Goal: Transaction & Acquisition: Purchase product/service

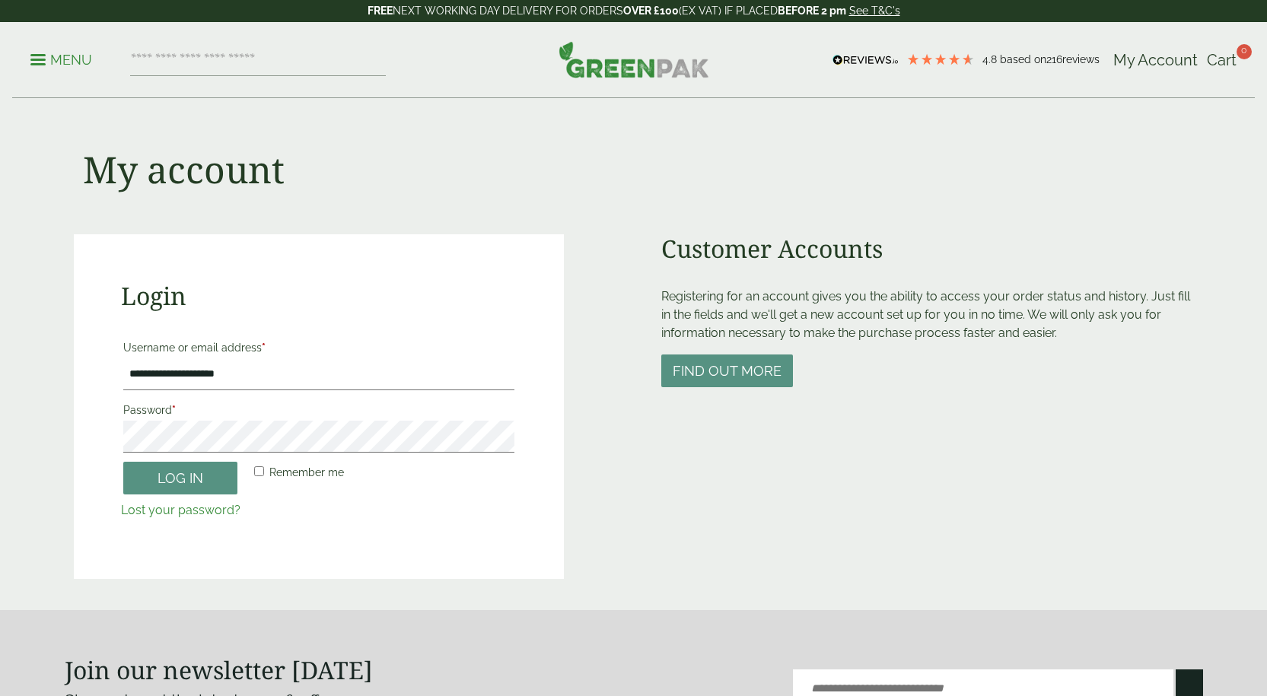
drag, startPoint x: 170, startPoint y: 475, endPoint x: 244, endPoint y: 479, distance: 73.9
click at [171, 475] on button "Log in" at bounding box center [180, 478] width 114 height 33
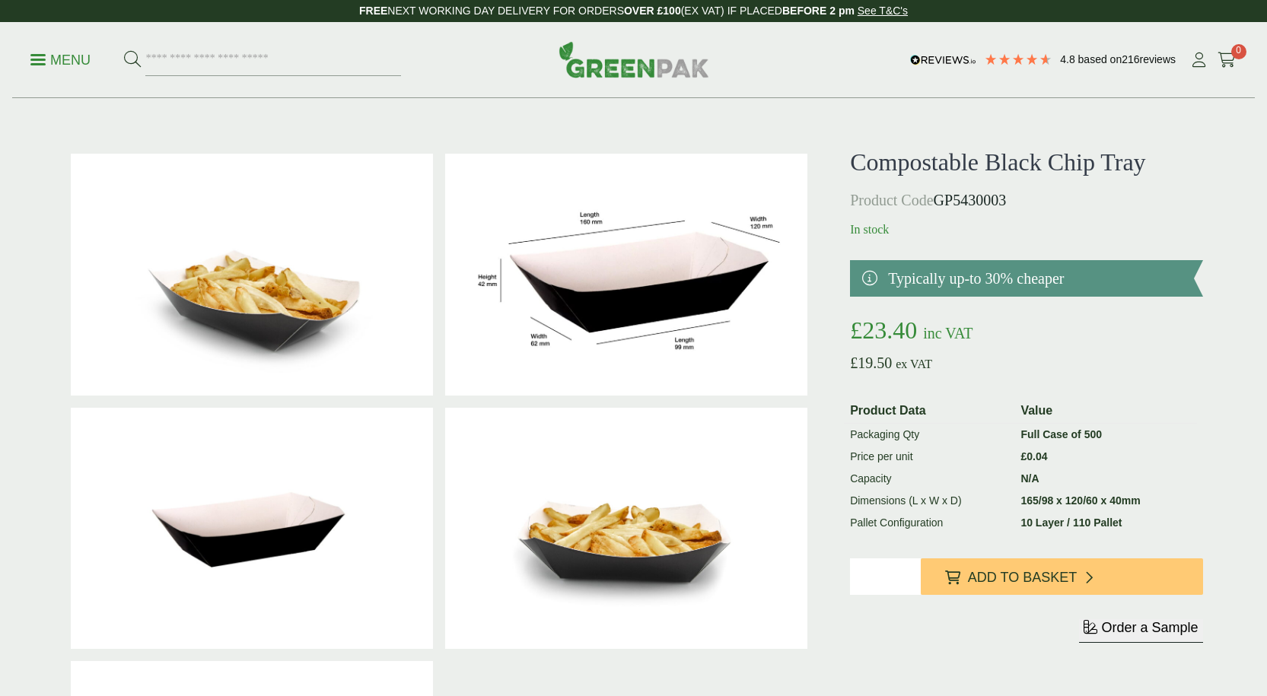
type input "*"
click at [910, 571] on input "*" at bounding box center [885, 576] width 71 height 37
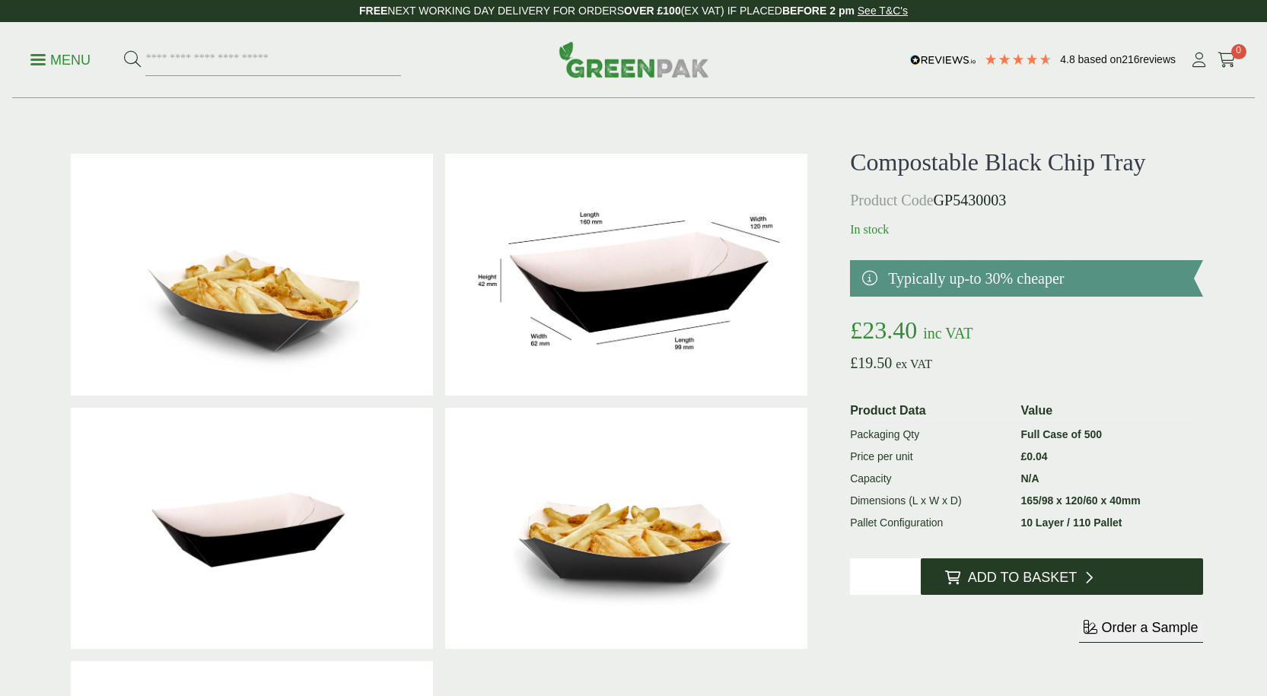
click at [988, 574] on span "Add to Basket" at bounding box center [1022, 578] width 109 height 17
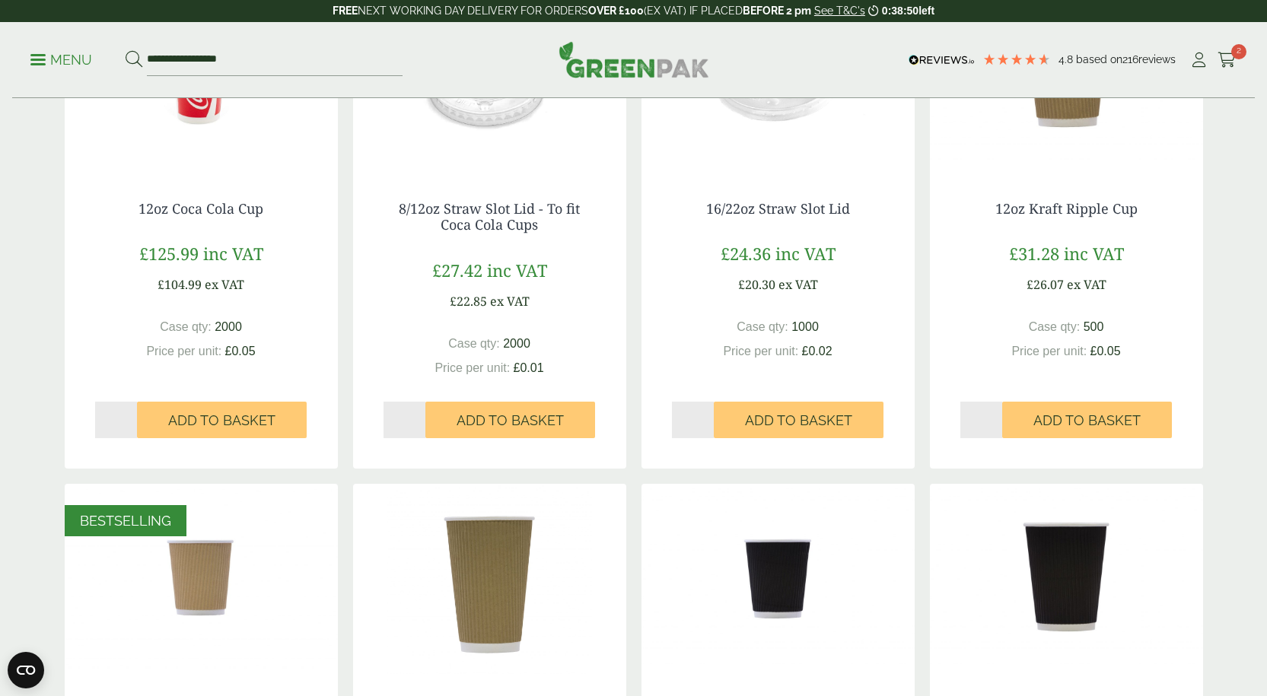
scroll to position [304, 0]
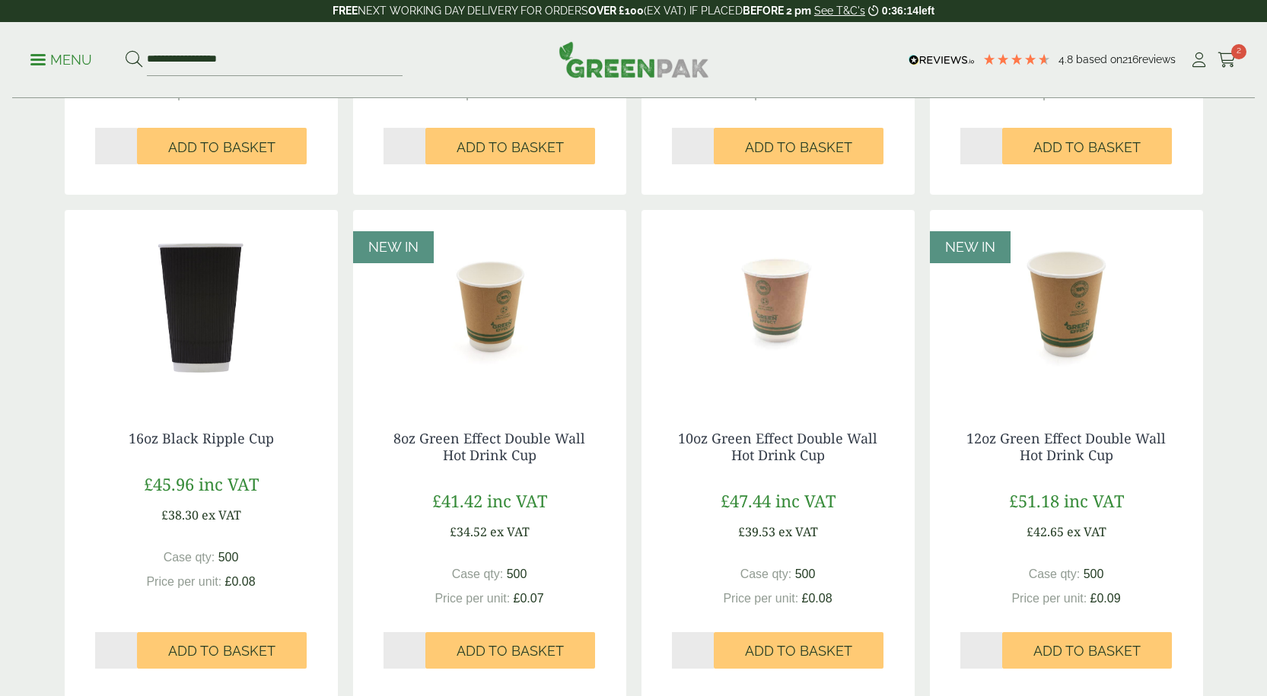
scroll to position [1369, 0]
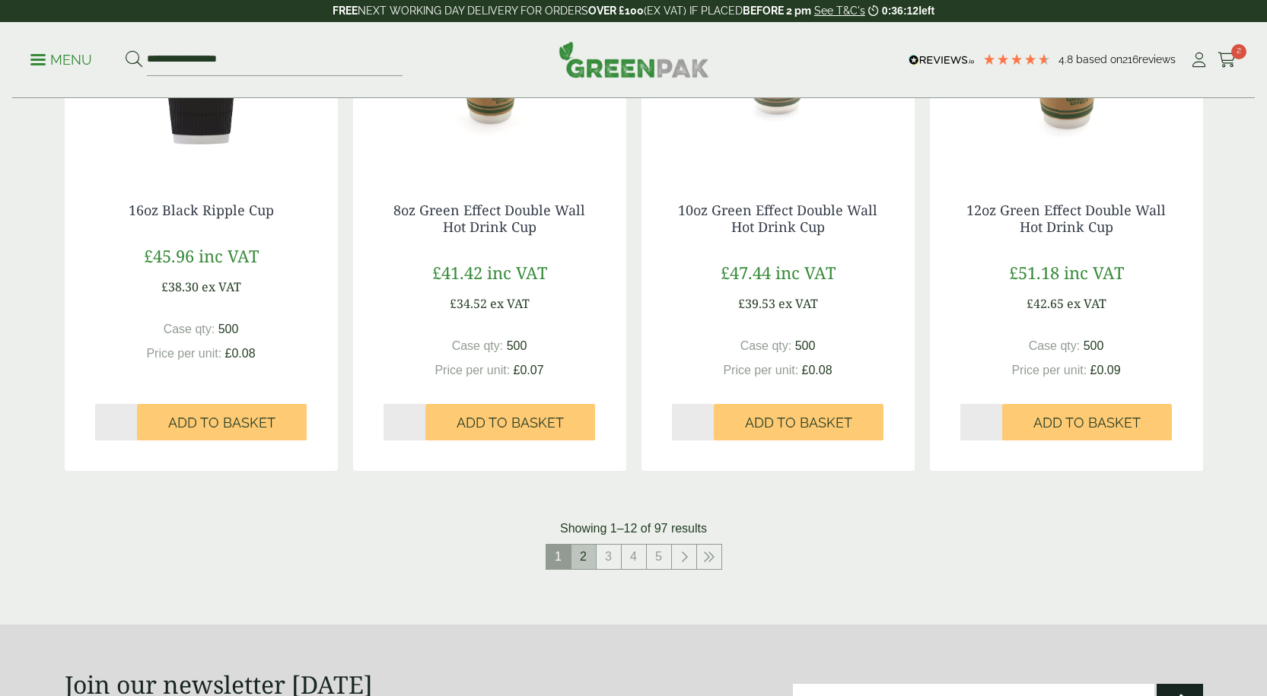
click at [587, 558] on link "2" at bounding box center [583, 557] width 24 height 24
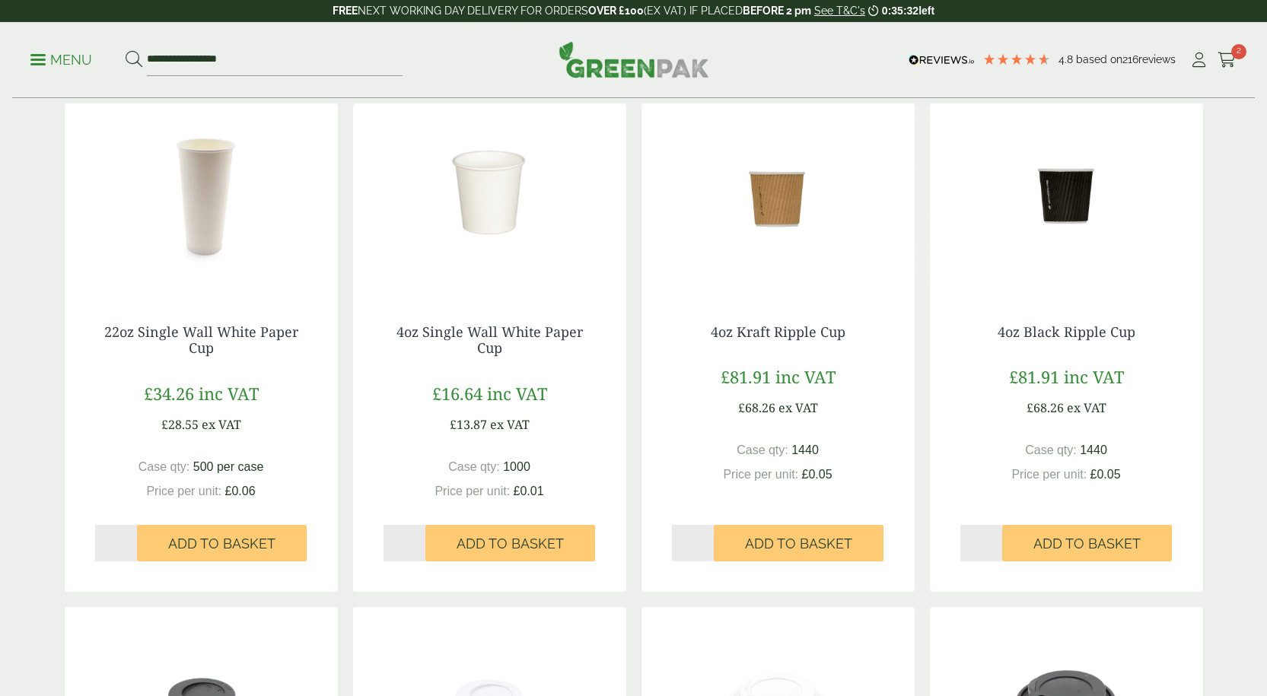
scroll to position [1522, 0]
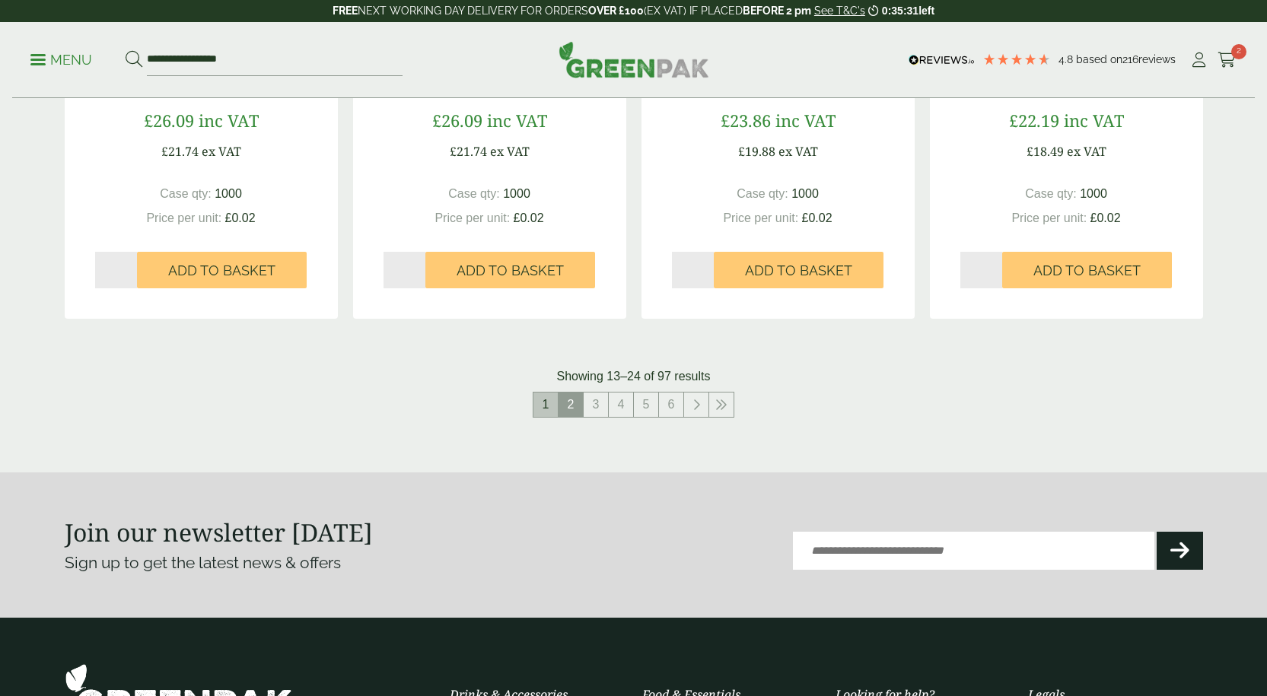
click at [549, 407] on link "1" at bounding box center [545, 405] width 24 height 24
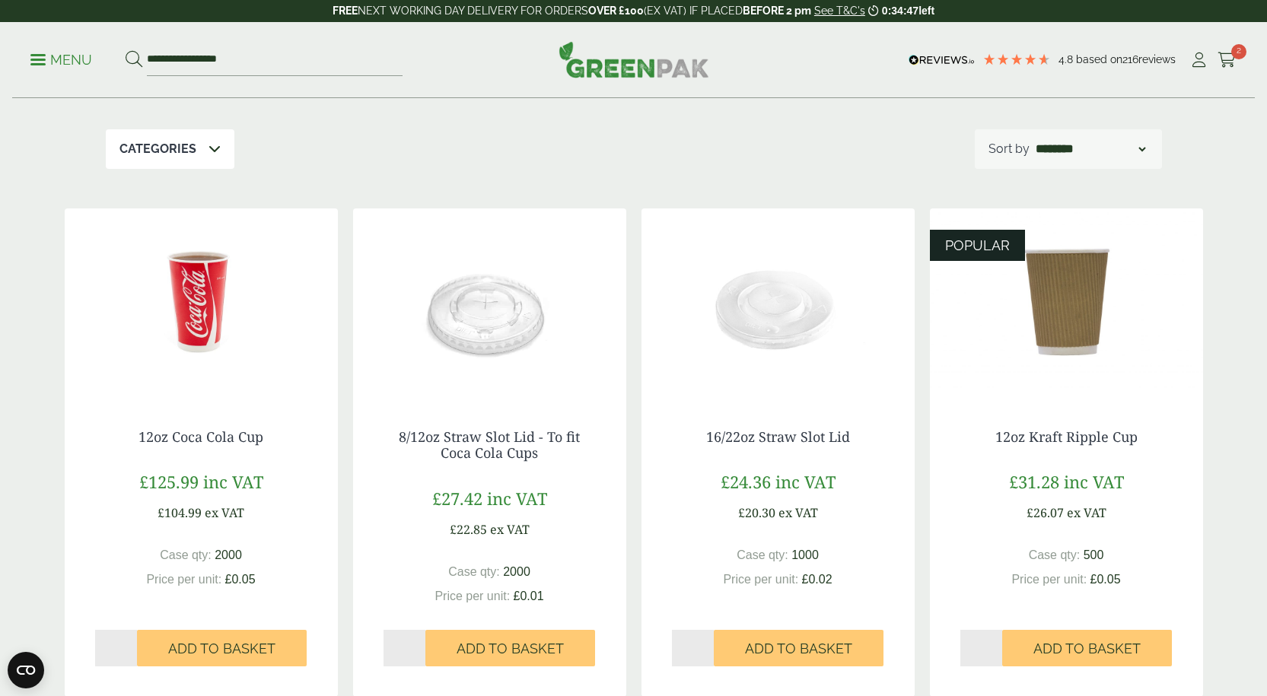
scroll to position [304, 0]
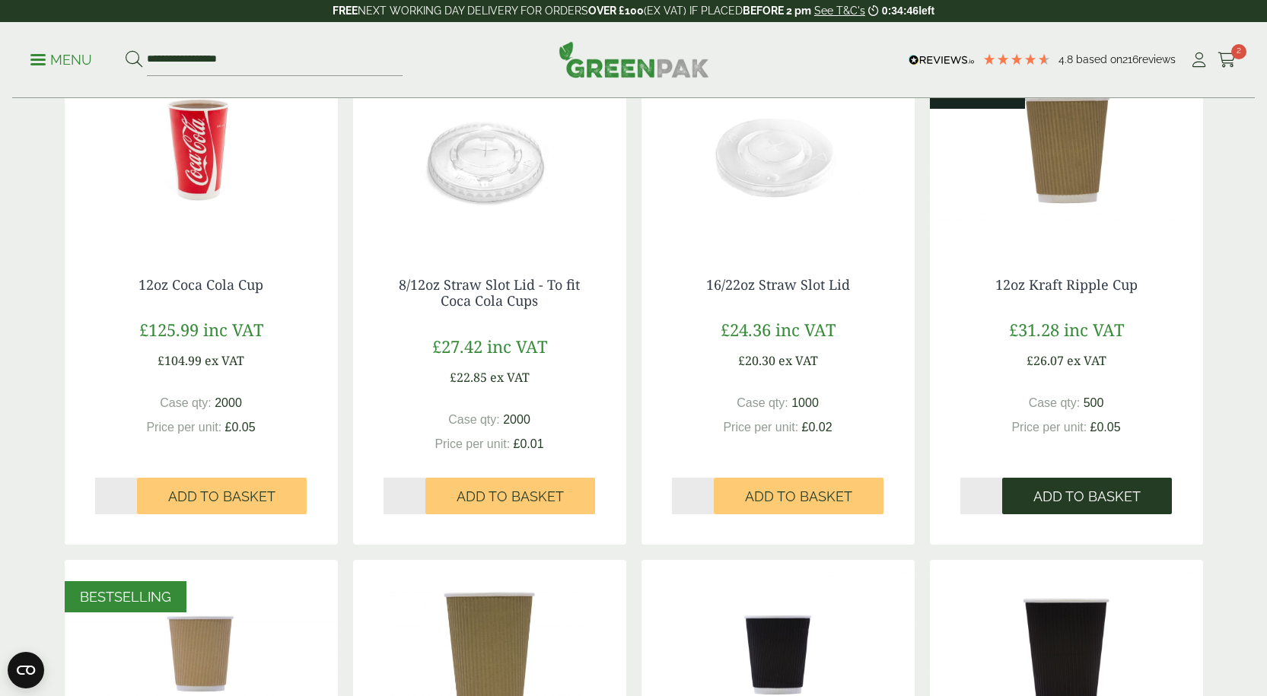
click at [1085, 496] on span "Add to Basket" at bounding box center [1086, 496] width 107 height 17
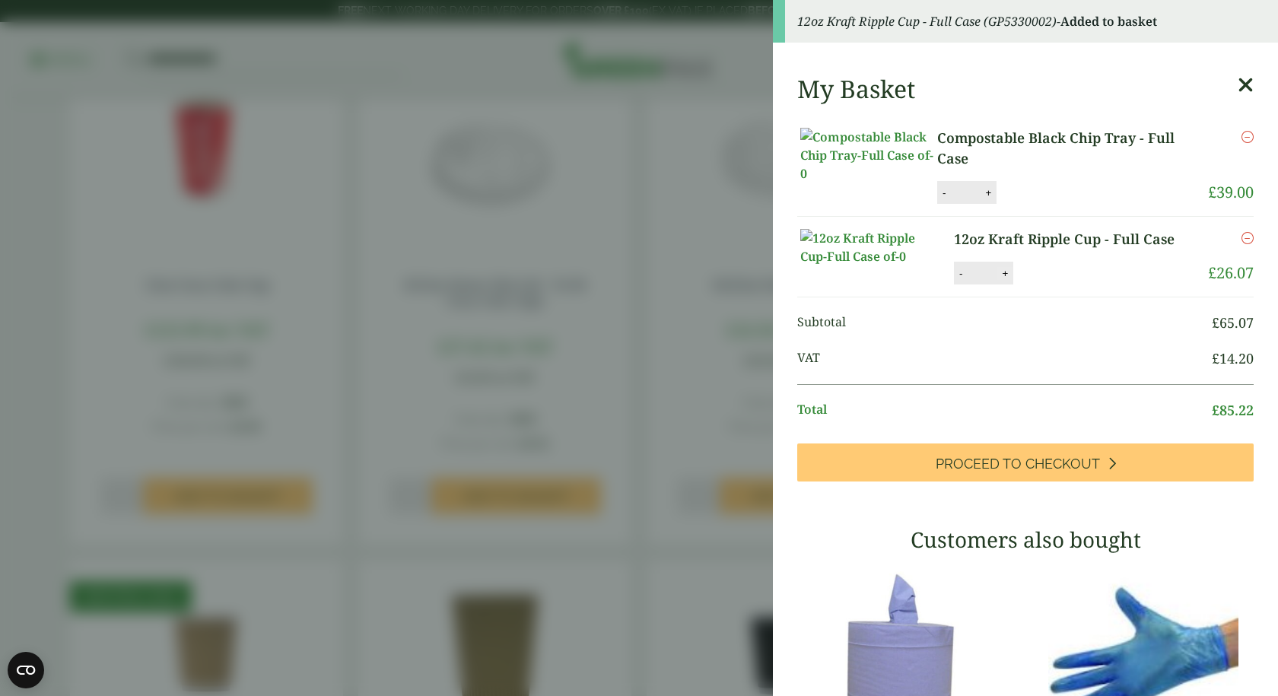
click at [999, 280] on button "+" at bounding box center [1004, 273] width 15 height 13
type input "*"
click at [1043, 285] on button "Update" at bounding box center [1054, 273] width 76 height 23
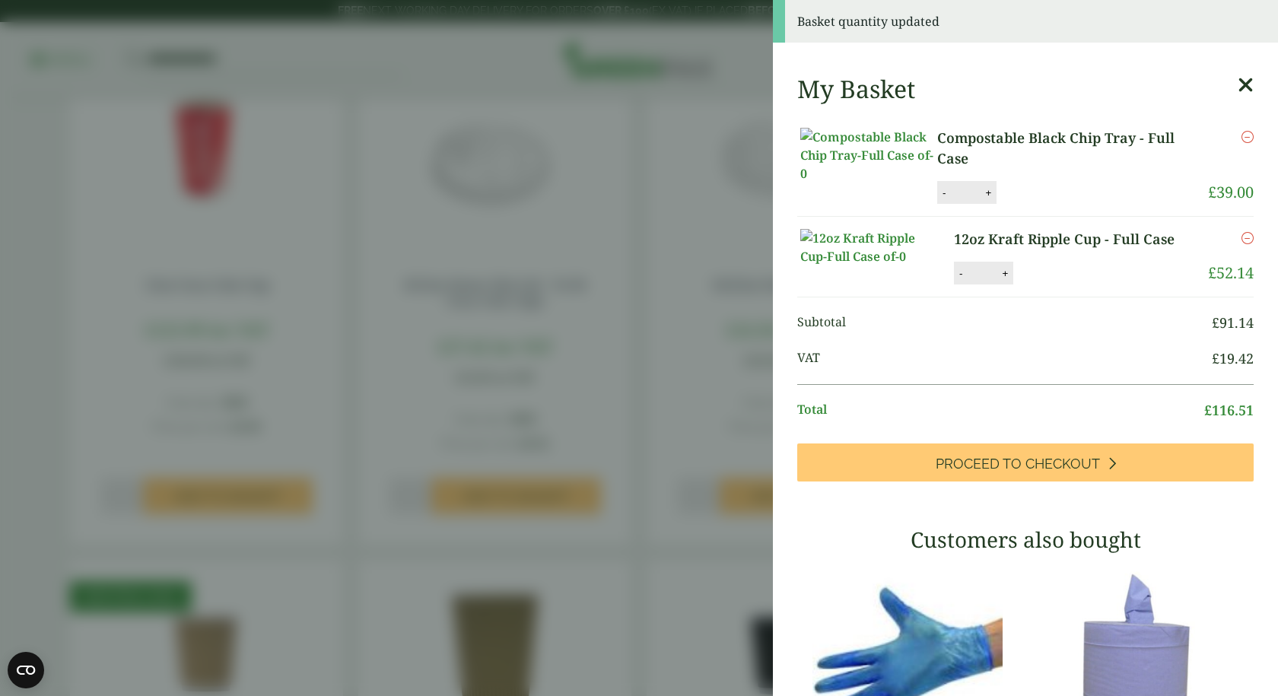
click at [526, 73] on aside "Basket quantity updated My Basket Compostable Black Chip Tray - Full Case Compo…" at bounding box center [639, 348] width 1278 height 696
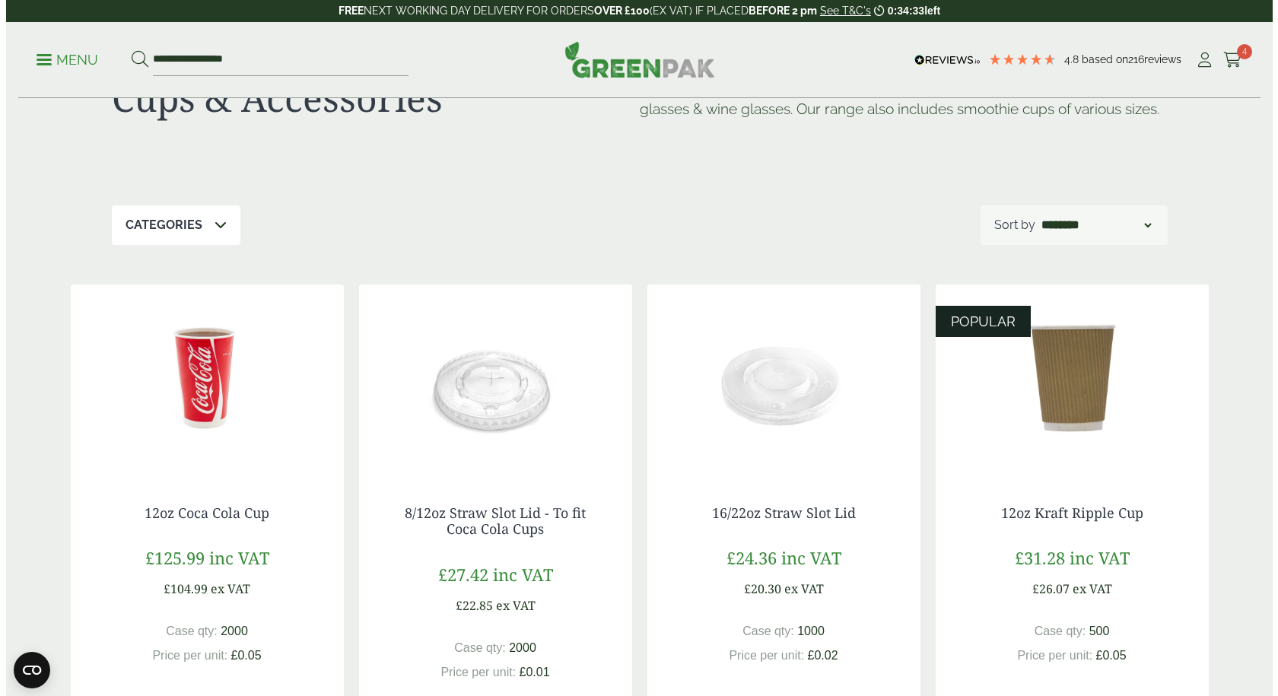
scroll to position [0, 0]
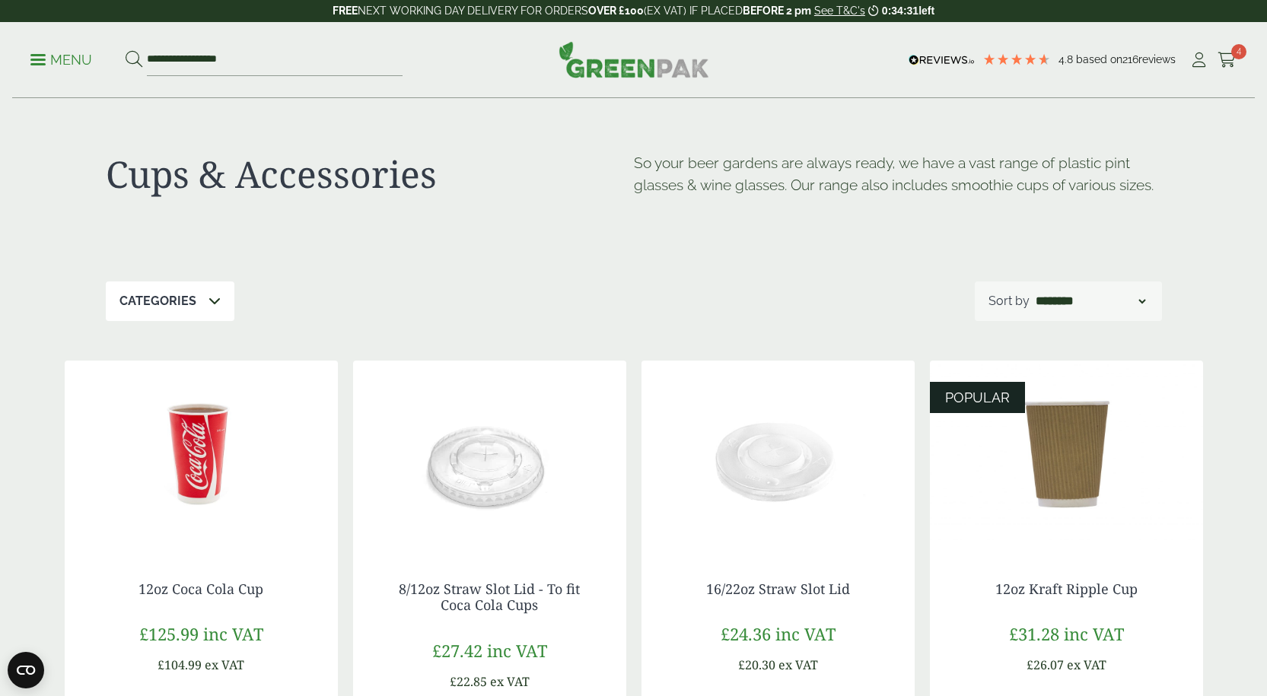
click at [39, 60] on span at bounding box center [37, 60] width 15 height 2
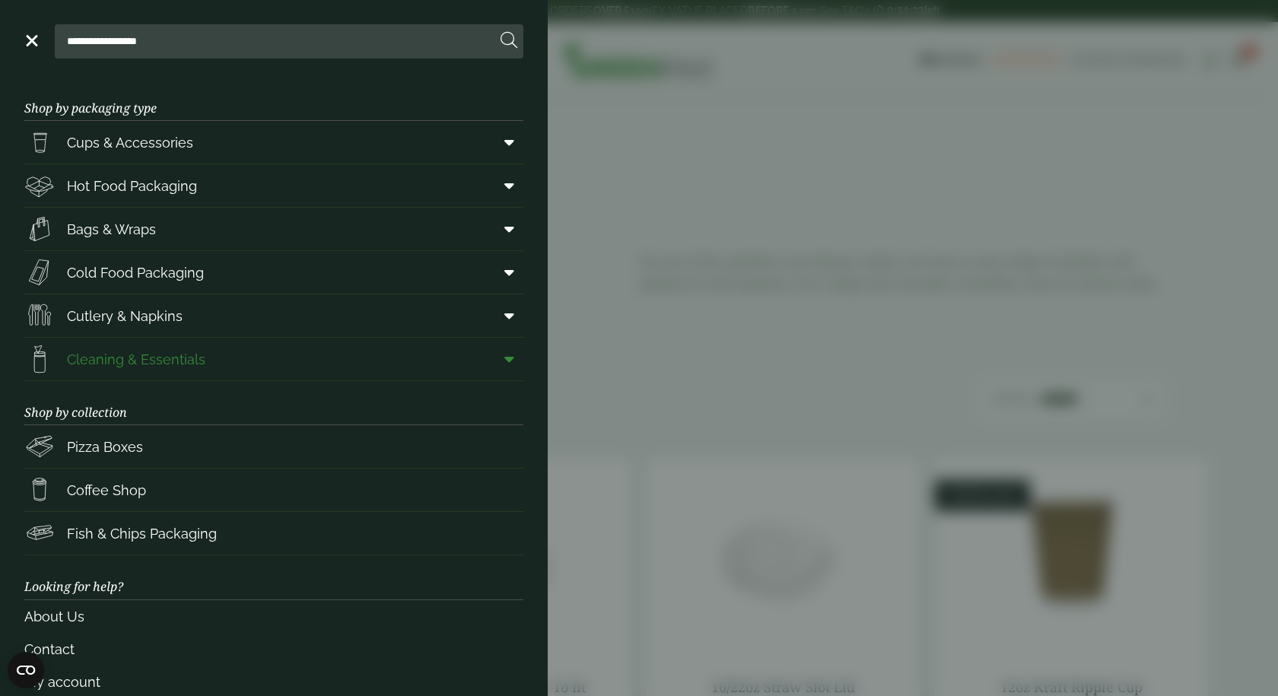
click at [149, 351] on span "Cleaning & Essentials" at bounding box center [136, 359] width 138 height 21
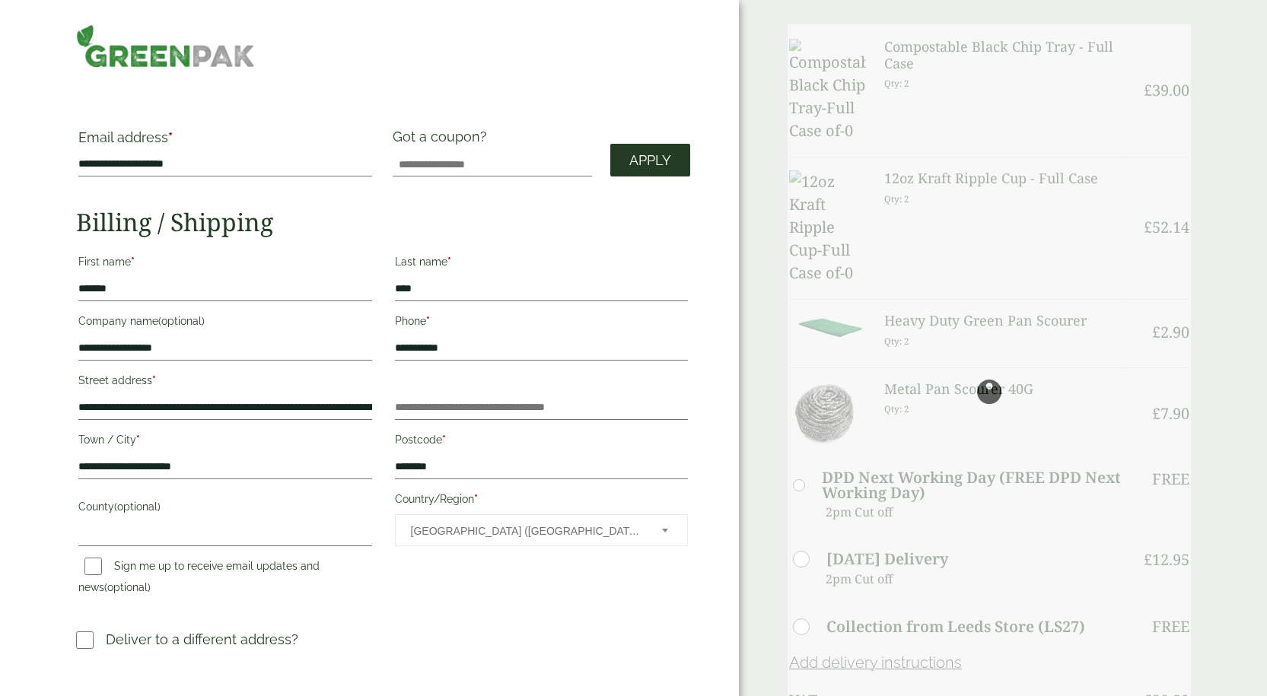
click at [657, 161] on span "Apply" at bounding box center [650, 160] width 42 height 17
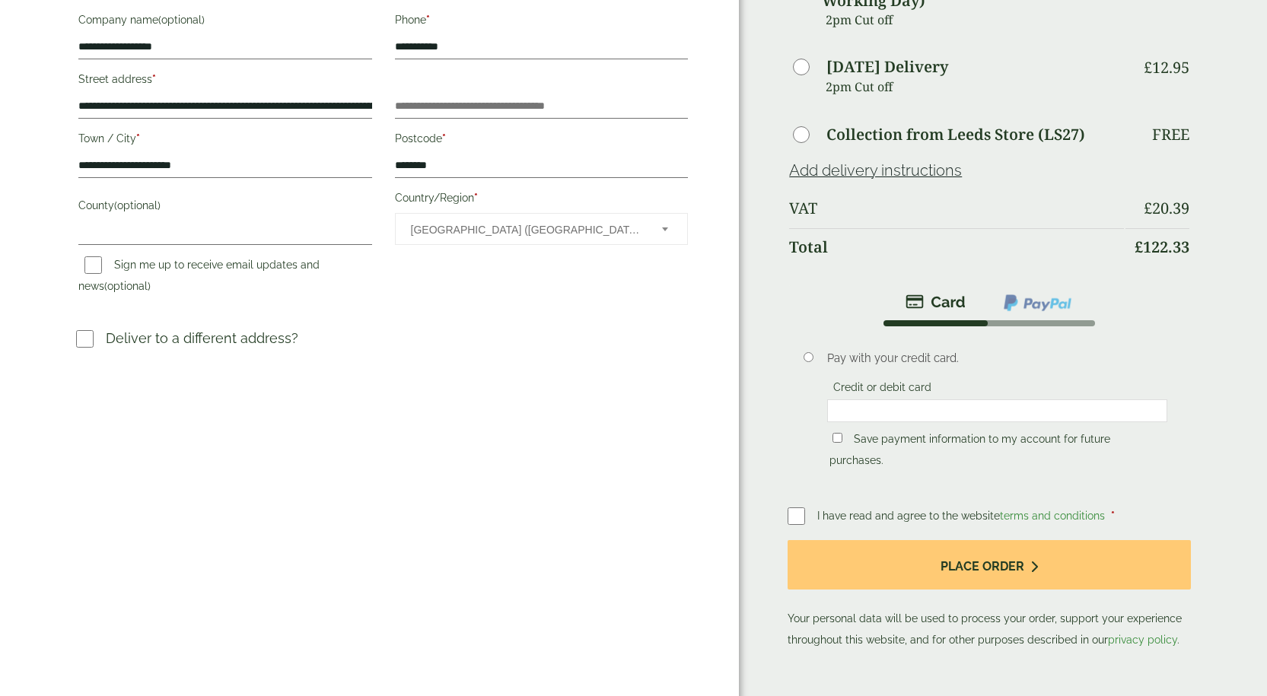
scroll to position [380, 0]
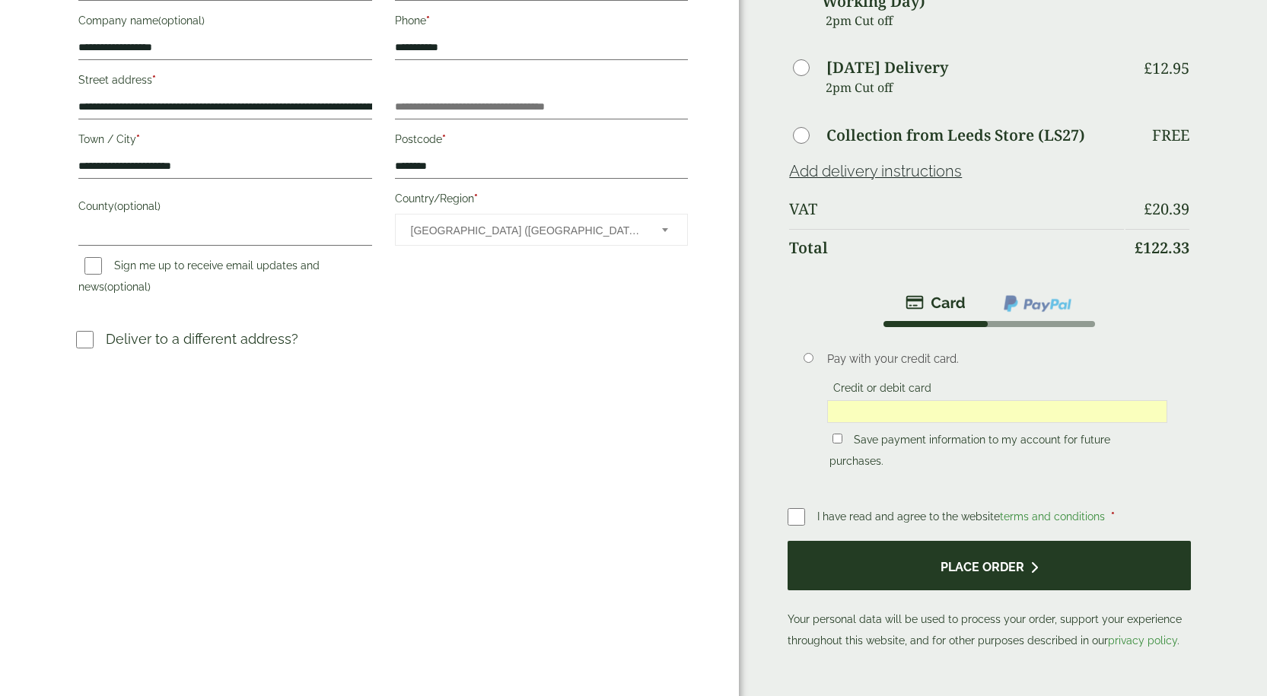
click at [979, 565] on button "Place order" at bounding box center [988, 565] width 403 height 49
